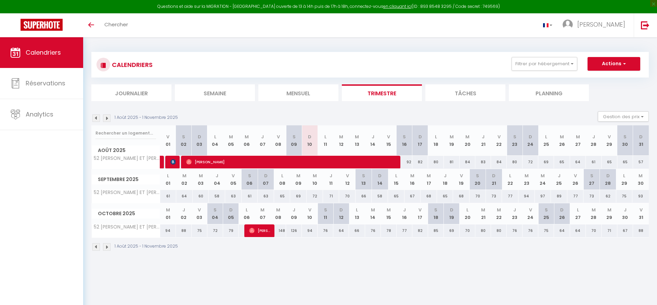
select select
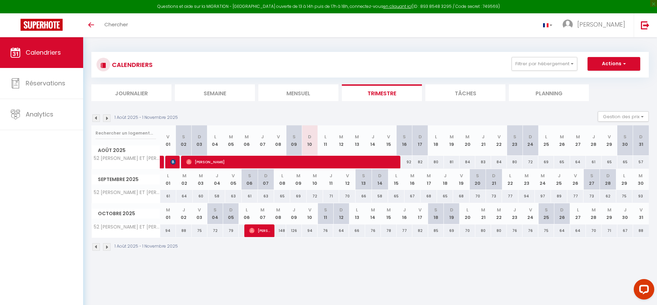
click at [172, 163] on img at bounding box center [172, 161] width 5 height 5
select select "OK"
select select "0"
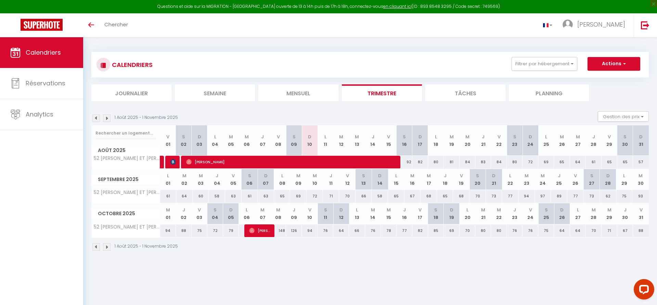
select select "1"
select select
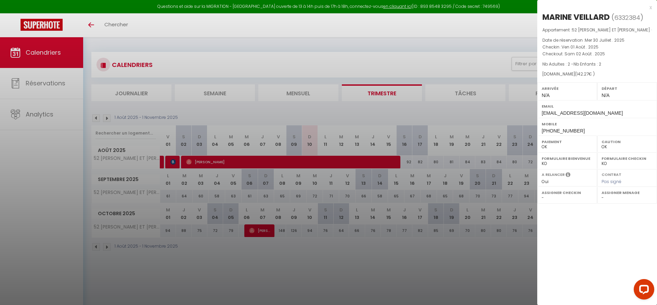
select select "11828"
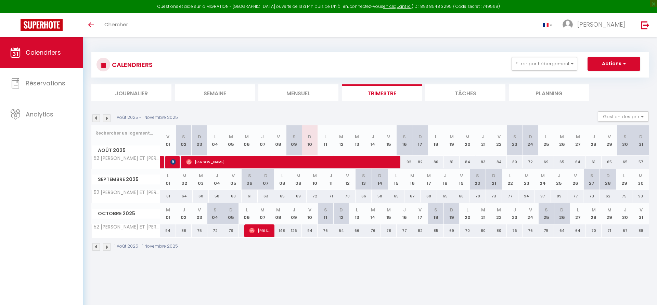
select select
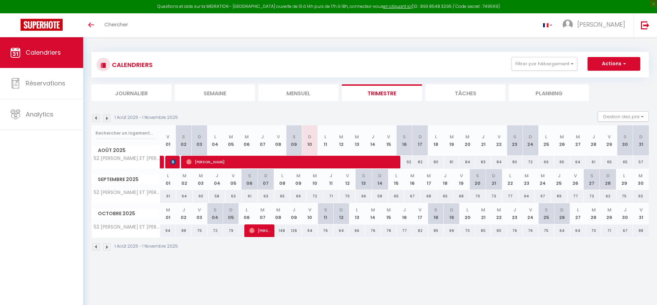
click at [173, 164] on img at bounding box center [172, 161] width 5 height 5
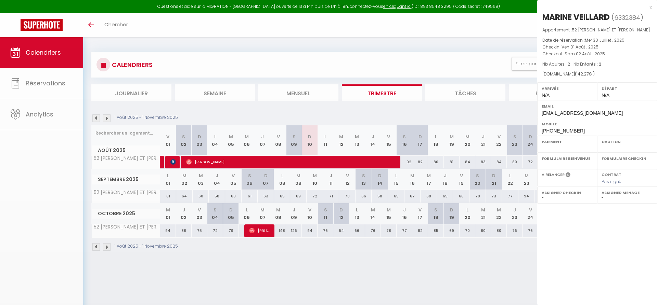
select select "OK"
select select "0"
select select "1"
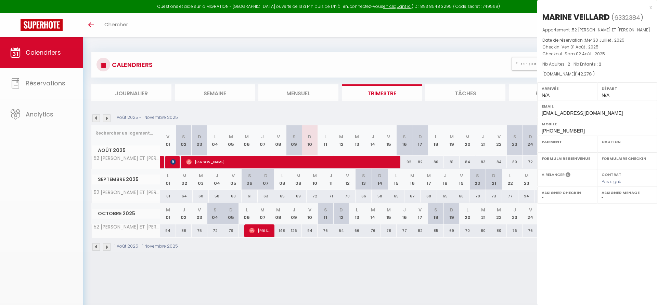
select select
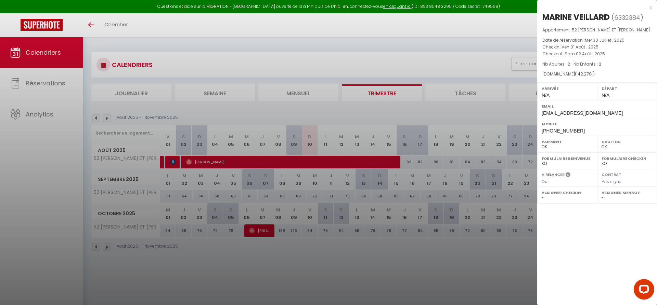
select select "11828"
drag, startPoint x: 610, startPoint y: 17, endPoint x: 542, endPoint y: 18, distance: 68.4
click at [542, 18] on div "MARINE VEILLARD ( 6332384 ) Appartement : 52 ALBERT ET ELISABETH B · Date de ré…" at bounding box center [597, 74] width 120 height 124
copy div "MARINE VEILLARD"
click at [174, 162] on div at bounding box center [328, 152] width 657 height 305
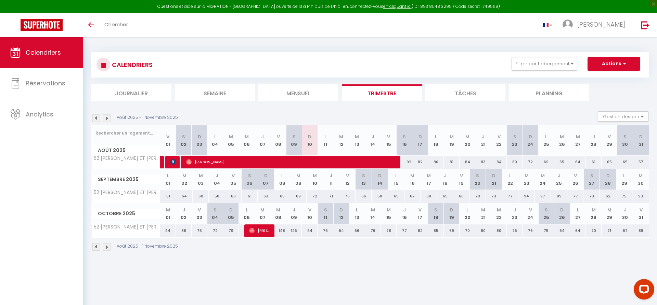
click at [174, 162] on img at bounding box center [172, 161] width 5 height 5
